Goal: Task Accomplishment & Management: Complete application form

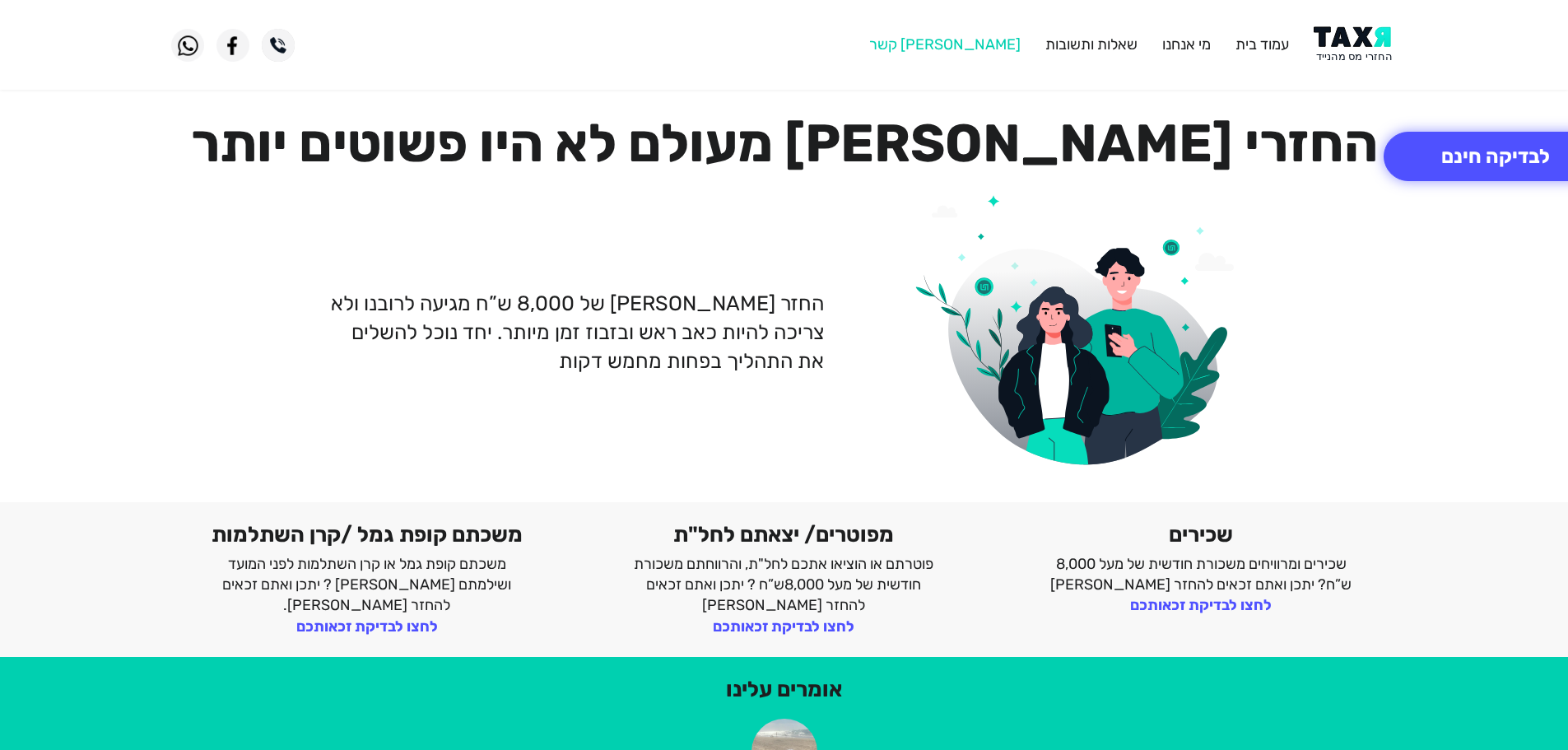
click at [987, 39] on link "[PERSON_NAME] קשר" at bounding box center [945, 44] width 152 height 18
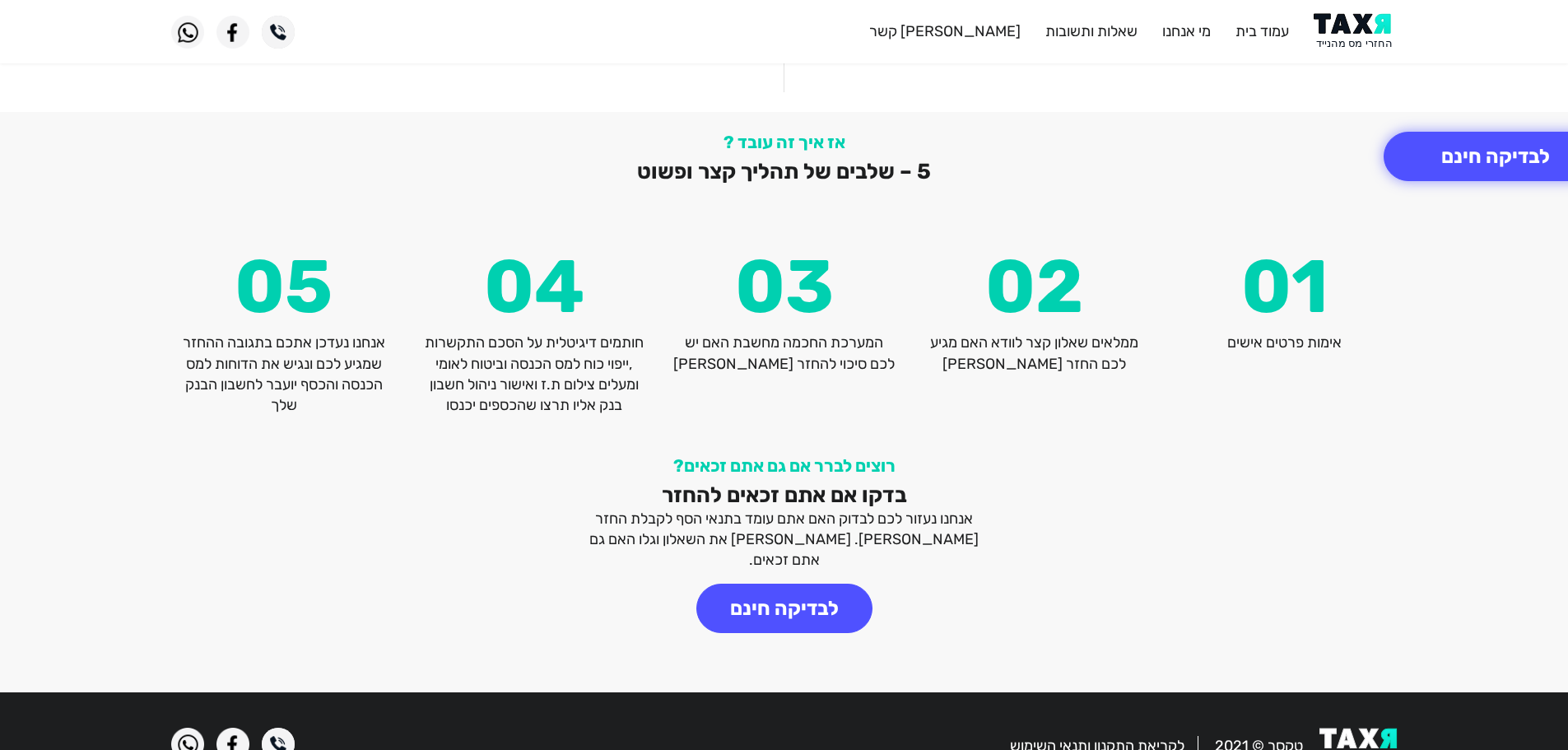
scroll to position [2162, 0]
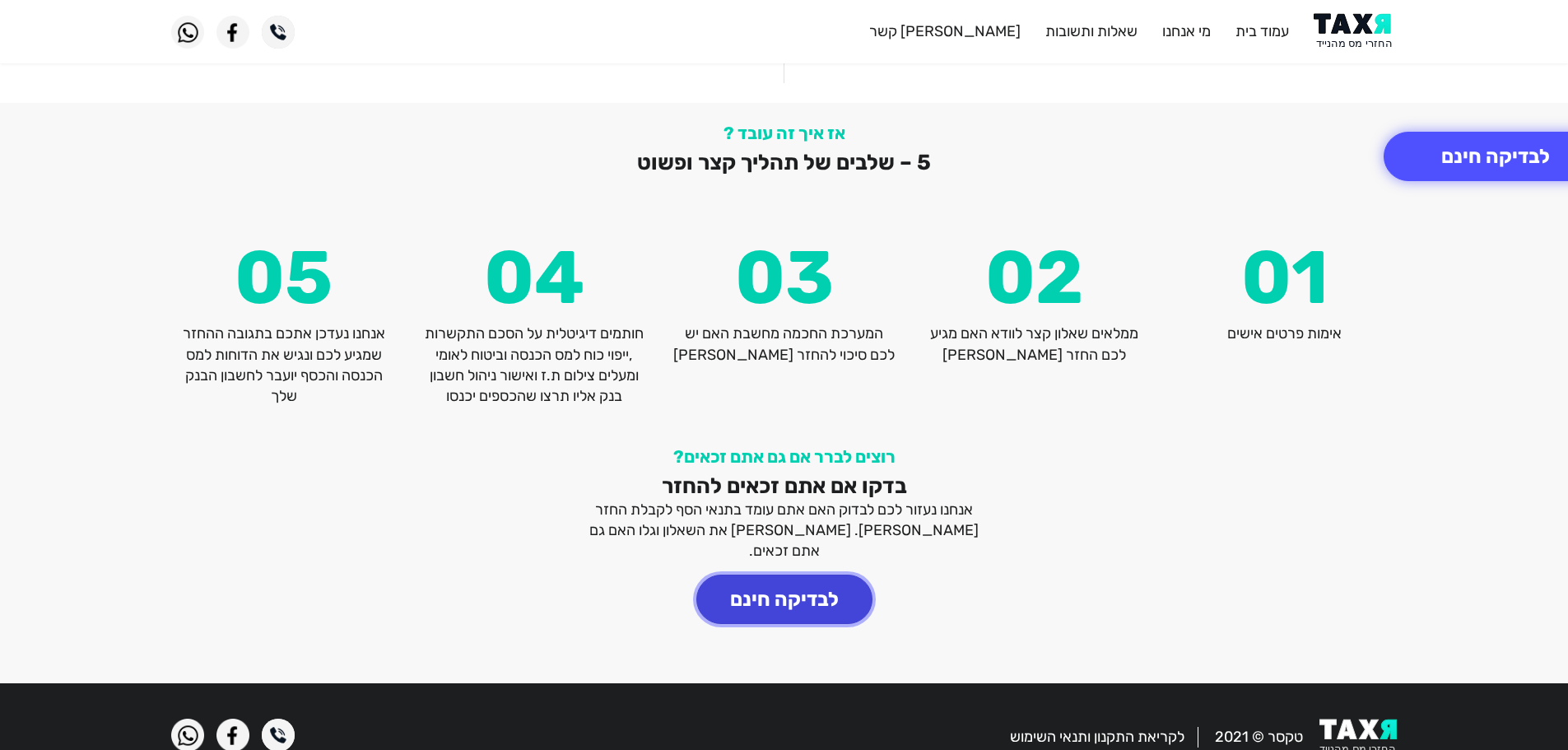
click at [780, 575] on button "לבדיקה חינם" at bounding box center [784, 599] width 176 height 50
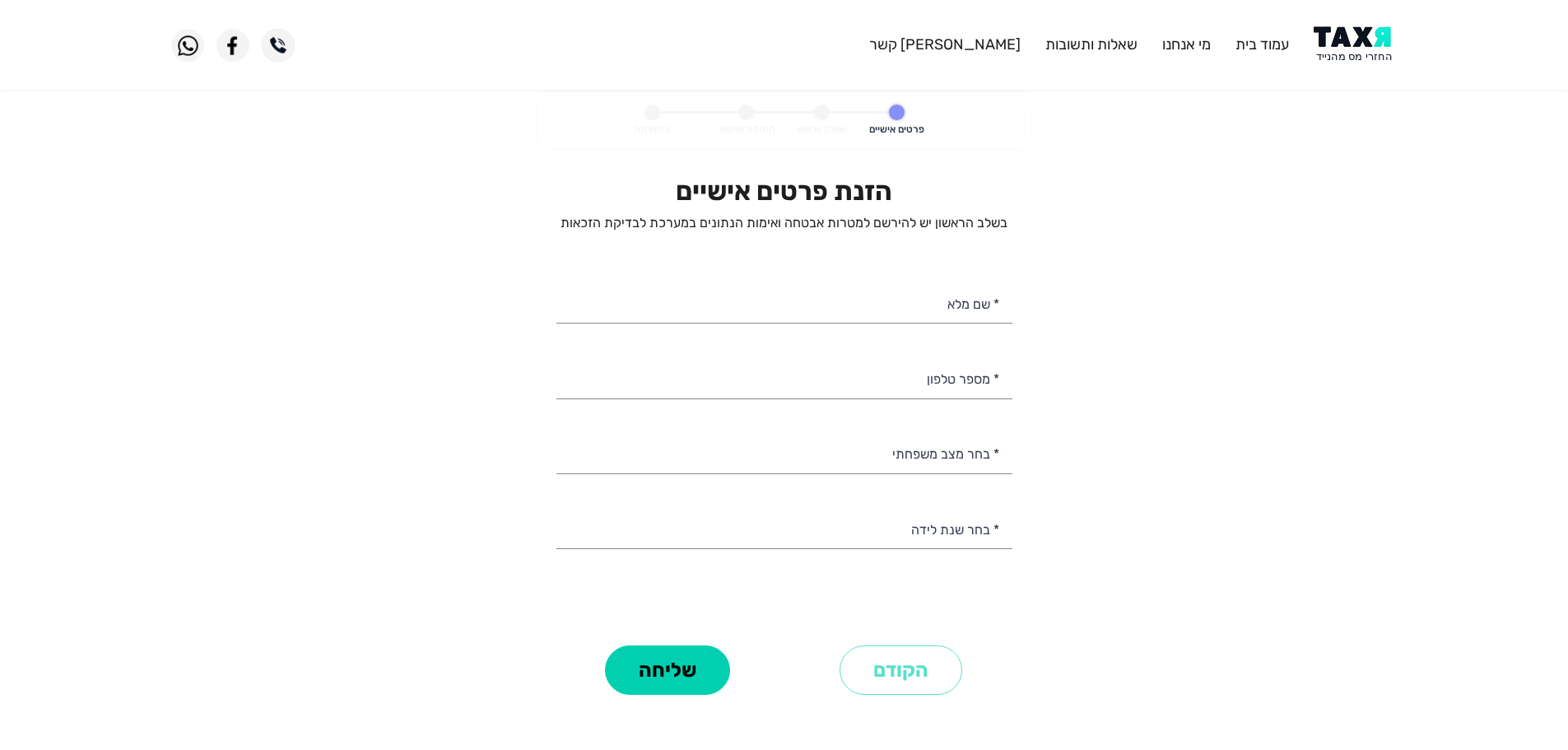
select select
click at [280, 51] on img at bounding box center [278, 45] width 33 height 33
drag, startPoint x: 431, startPoint y: 238, endPoint x: 382, endPoint y: 155, distance: 96.4
click at [429, 238] on personal-details "פרטים אישיים שאלון זכאות חתימה ואישור בהצלחה הזנת פרטים אישיים בשלב הראשון יש ל…" at bounding box center [784, 419] width 1568 height 654
click at [280, 39] on img at bounding box center [278, 45] width 33 height 33
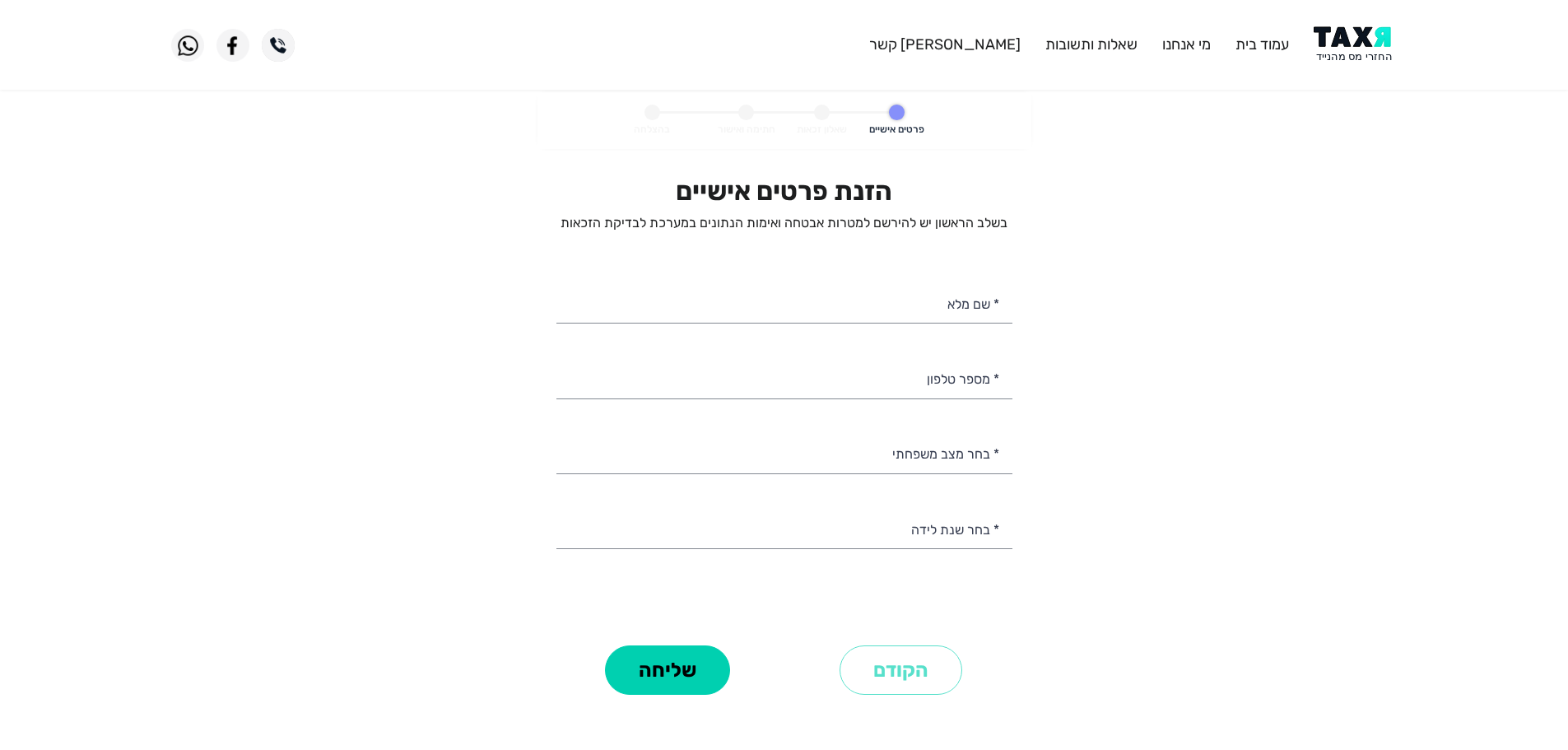
click at [276, 36] on img at bounding box center [278, 45] width 33 height 33
click at [1005, 39] on link "[PERSON_NAME] קשר" at bounding box center [945, 44] width 152 height 18
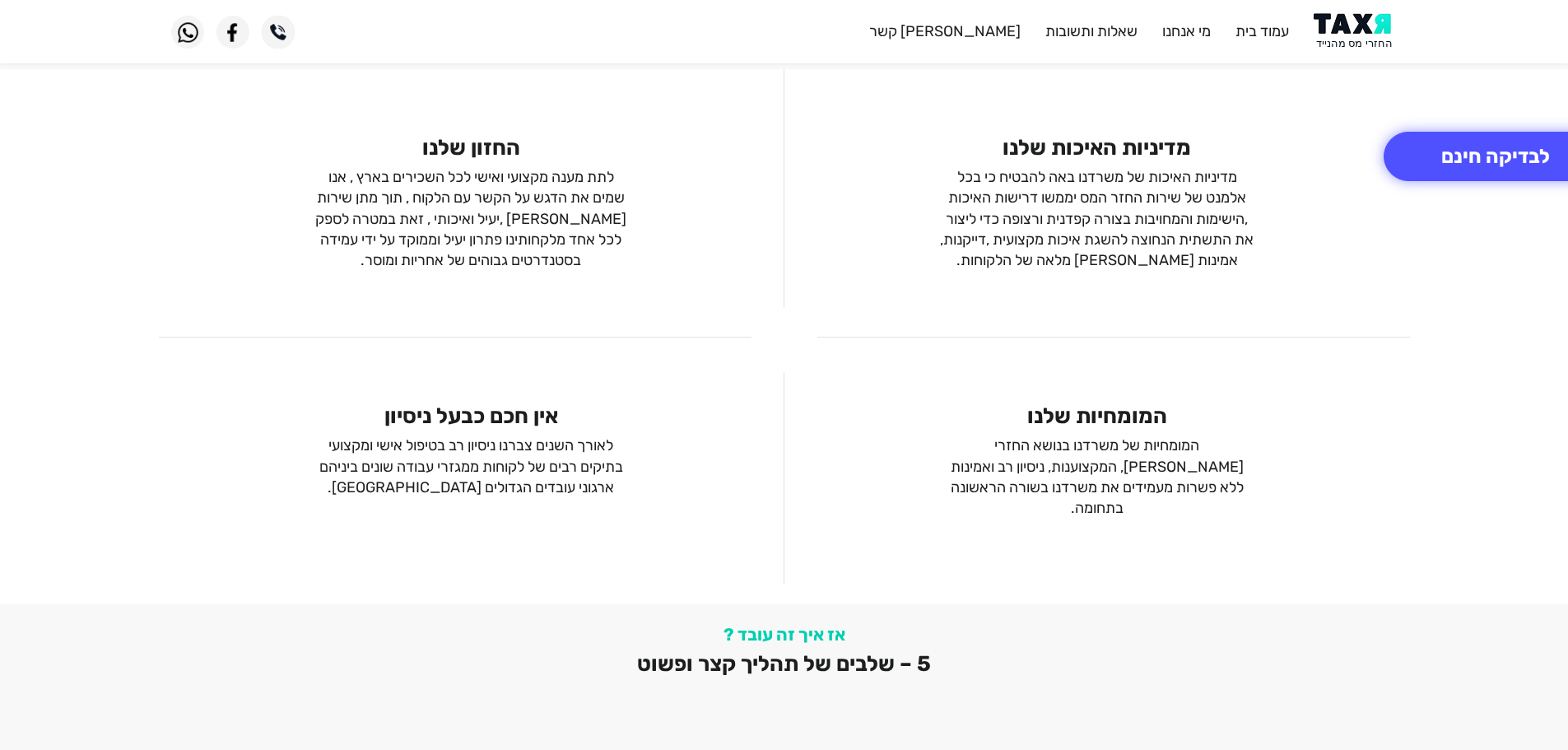
scroll to position [2040, 0]
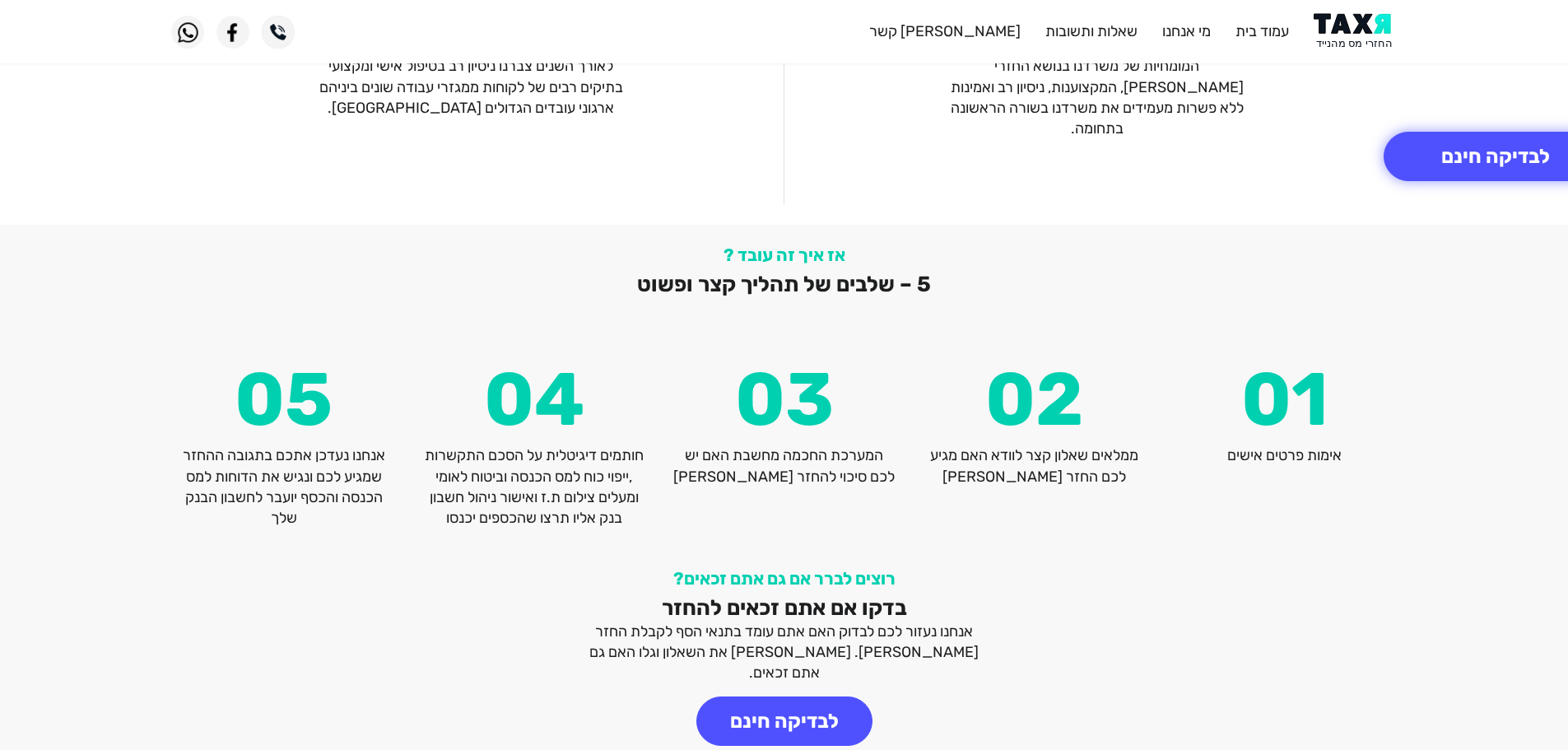
scroll to position [2162, 0]
